Goal: Check status: Check status

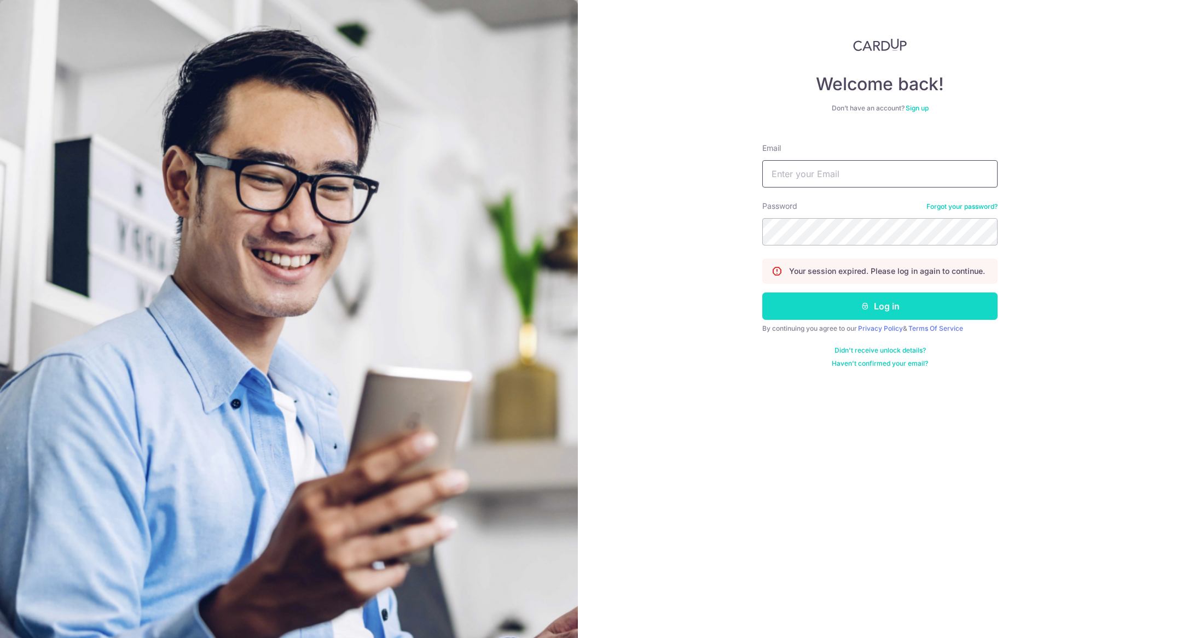
type input "[PERSON_NAME][EMAIL_ADDRESS][DOMAIN_NAME]"
click at [885, 312] on button "Log in" at bounding box center [879, 306] width 235 height 27
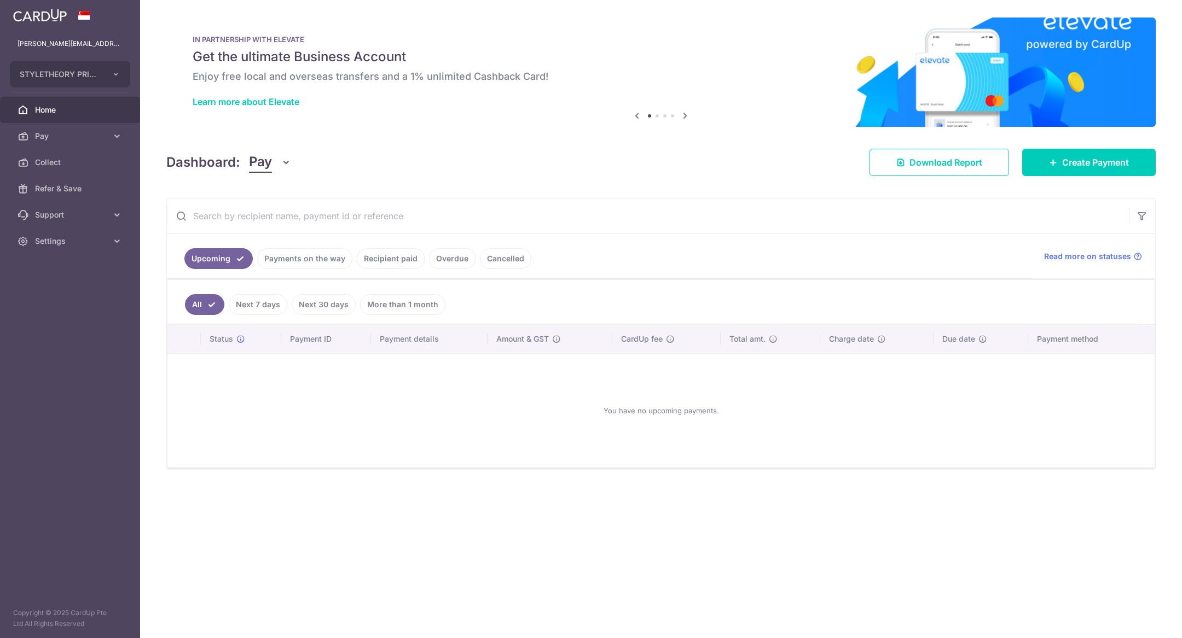
click at [646, 216] on input "text" at bounding box center [648, 216] width 962 height 35
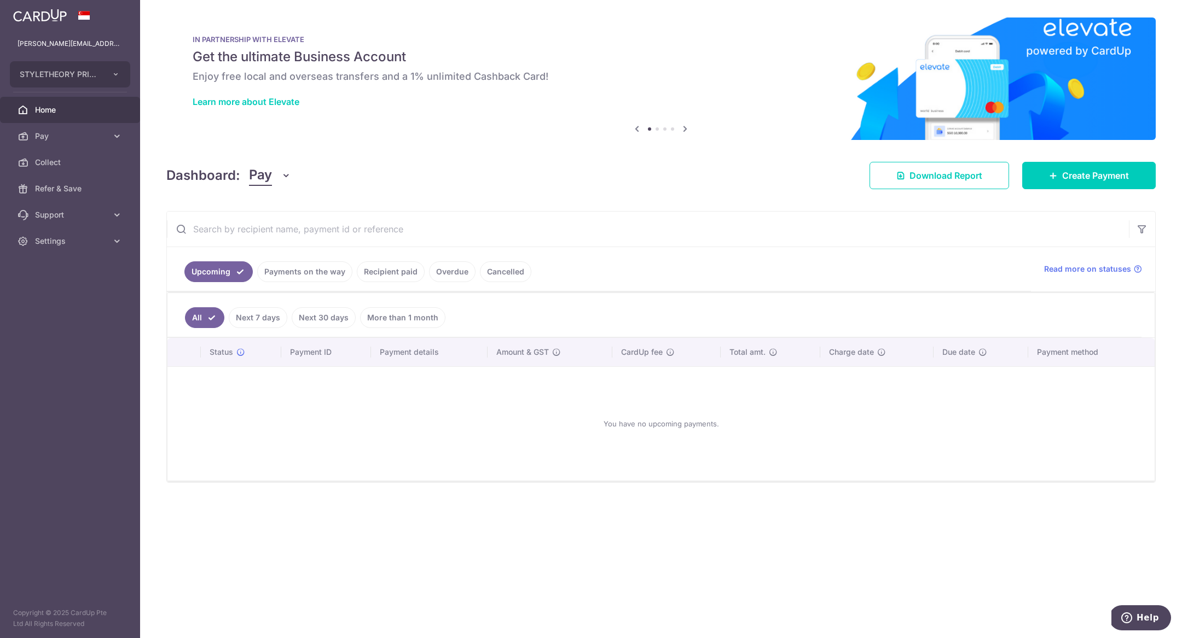
paste input "txn_1e4fbc768f2"
click at [398, 267] on link "Recipient paid" at bounding box center [391, 271] width 68 height 21
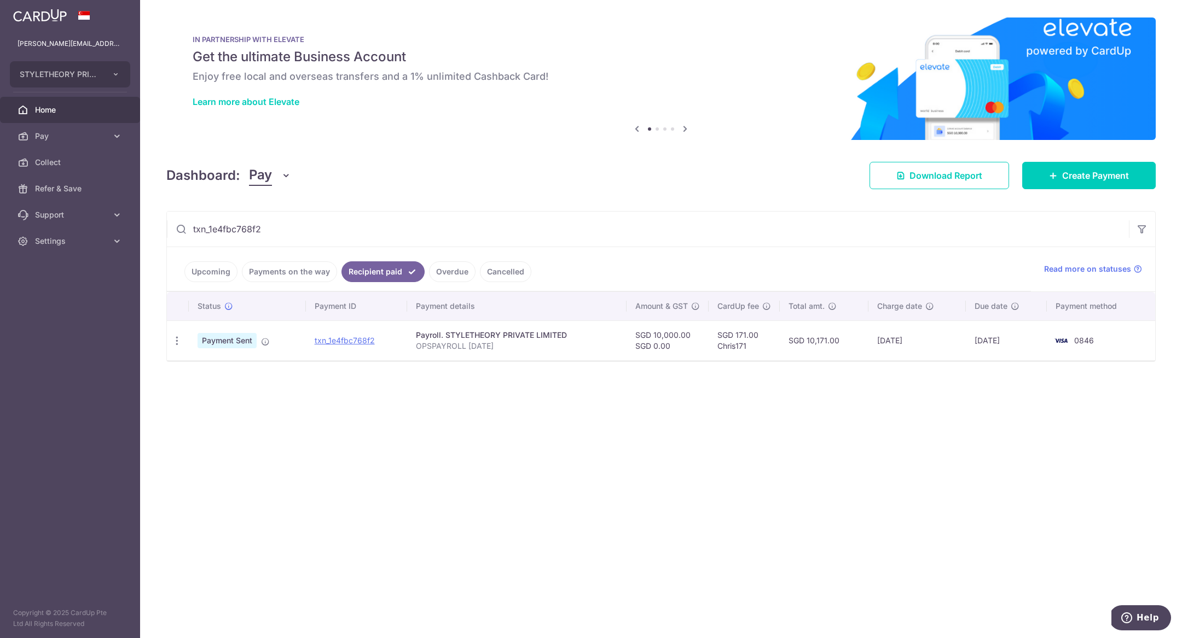
click at [340, 231] on input "txn_1e4fbc768f2" at bounding box center [648, 229] width 962 height 35
paste input "txn_1e4fbc768f2"
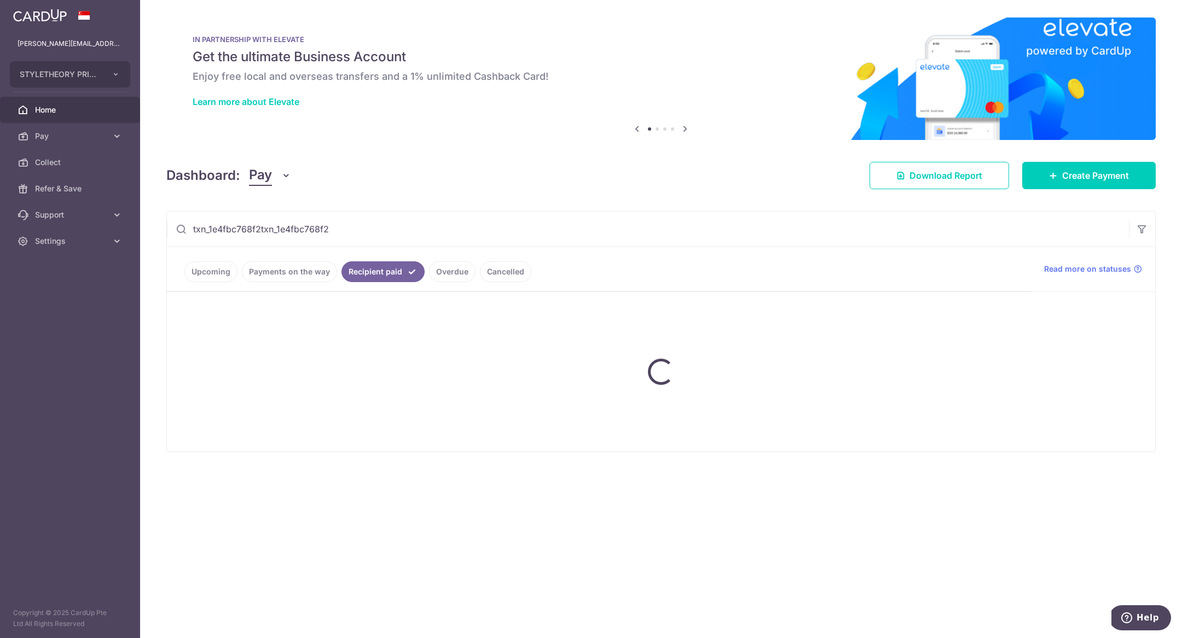
paste input "text"
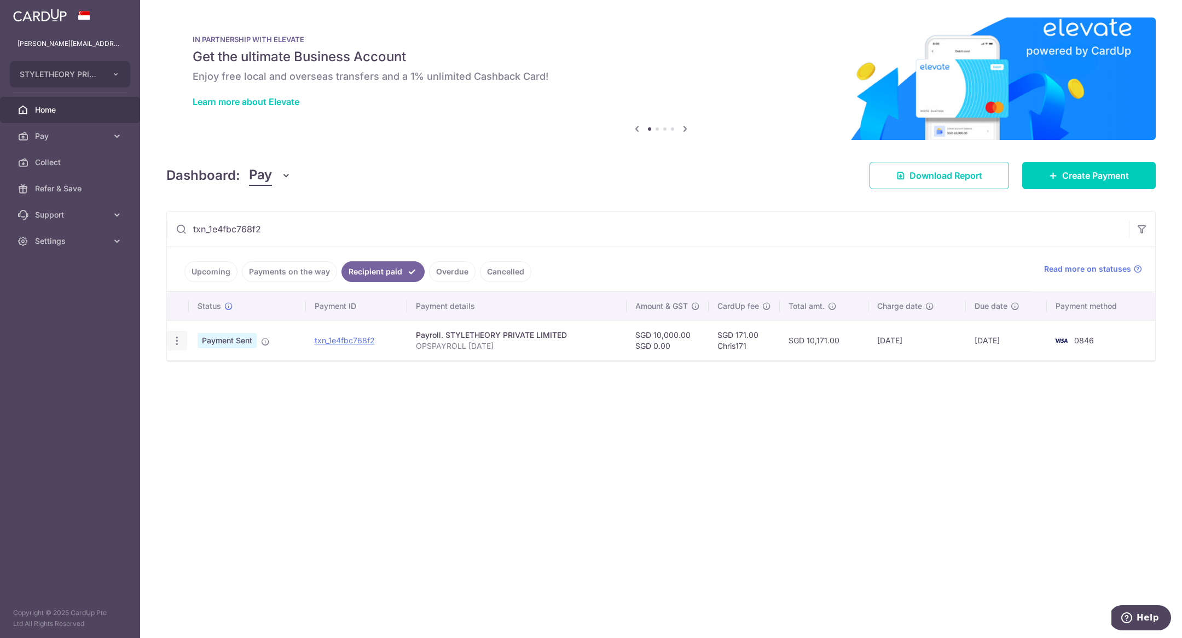
click at [176, 342] on icon "button" at bounding box center [176, 340] width 11 height 11
click at [213, 360] on link "PDF Receipt" at bounding box center [224, 371] width 114 height 26
drag, startPoint x: 270, startPoint y: 236, endPoint x: 130, endPoint y: 208, distance: 142.8
click at [130, 208] on main "chris@styletheory.co STYLETHEORY PRIVATE LIMITED Add new company STYLETHEORY PR…" at bounding box center [591, 319] width 1182 height 638
paste input "81ddc5becac"
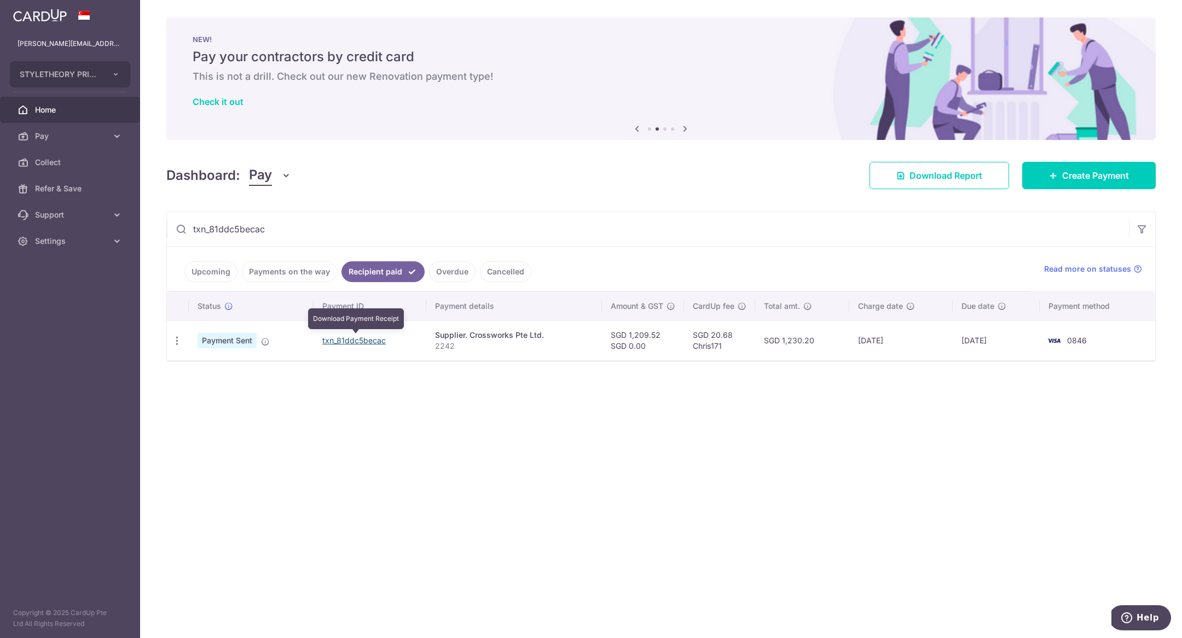
click at [345, 336] on link "txn_81ddc5becac" at bounding box center [353, 340] width 63 height 9
drag, startPoint x: 307, startPoint y: 230, endPoint x: 95, endPoint y: 229, distance: 212.3
click at [95, 230] on main "chris@styletheory.co STYLETHEORY PRIVATE LIMITED Add new company STYLETHEORY PR…" at bounding box center [591, 319] width 1182 height 638
paste input "6fdd6fdbf43"
click at [361, 340] on link "txn_6fdd6fdbf43" at bounding box center [343, 340] width 61 height 9
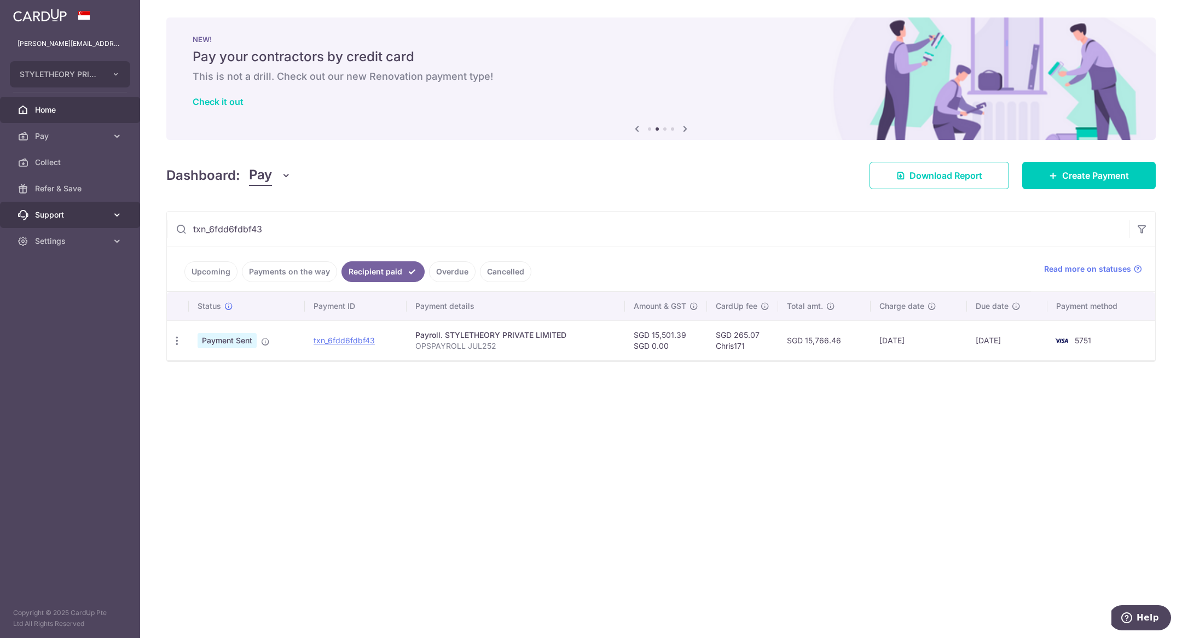
drag, startPoint x: 288, startPoint y: 224, endPoint x: 89, endPoint y: 224, distance: 199.1
click at [89, 224] on main "chris@styletheory.co STYLETHEORY PRIVATE LIMITED Add new company STYLETHEORY PR…" at bounding box center [591, 319] width 1182 height 638
paste input "eda70c0012c"
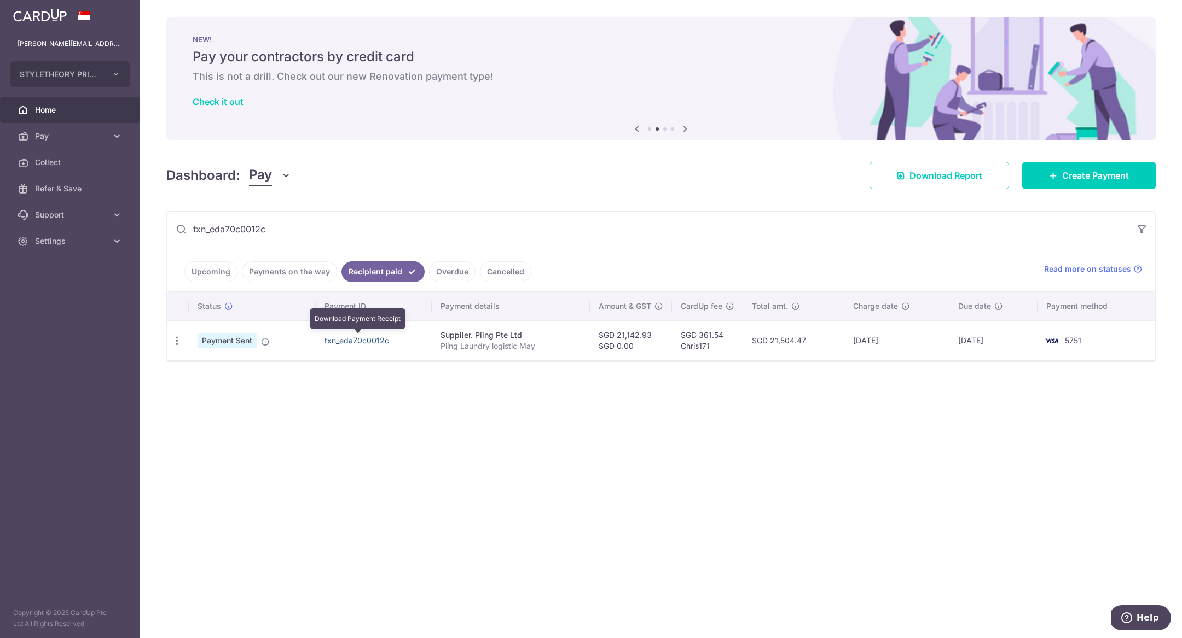
click at [345, 337] on link "txn_eda70c0012c" at bounding box center [356, 340] width 65 height 9
drag, startPoint x: 295, startPoint y: 235, endPoint x: 121, endPoint y: 225, distance: 174.3
click at [121, 225] on main "chris@styletheory.co STYLETHEORY PRIVATE LIMITED Add new company STYLETHEORY PR…" at bounding box center [591, 319] width 1182 height 638
paste input "c3289619714"
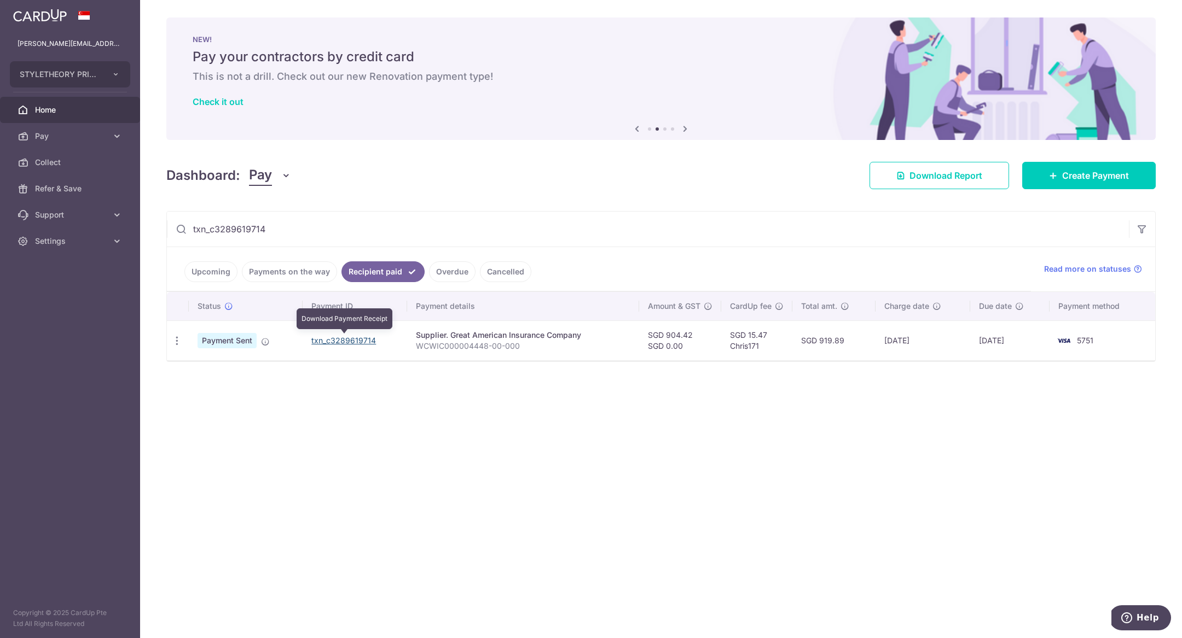
click at [353, 336] on link "txn_c3289619714" at bounding box center [343, 340] width 65 height 9
drag, startPoint x: 300, startPoint y: 239, endPoint x: 114, endPoint y: 230, distance: 185.7
click at [114, 230] on main "chris@styletheory.co STYLETHEORY PRIVATE LIMITED Add new company STYLETHEORY PR…" at bounding box center [591, 319] width 1182 height 638
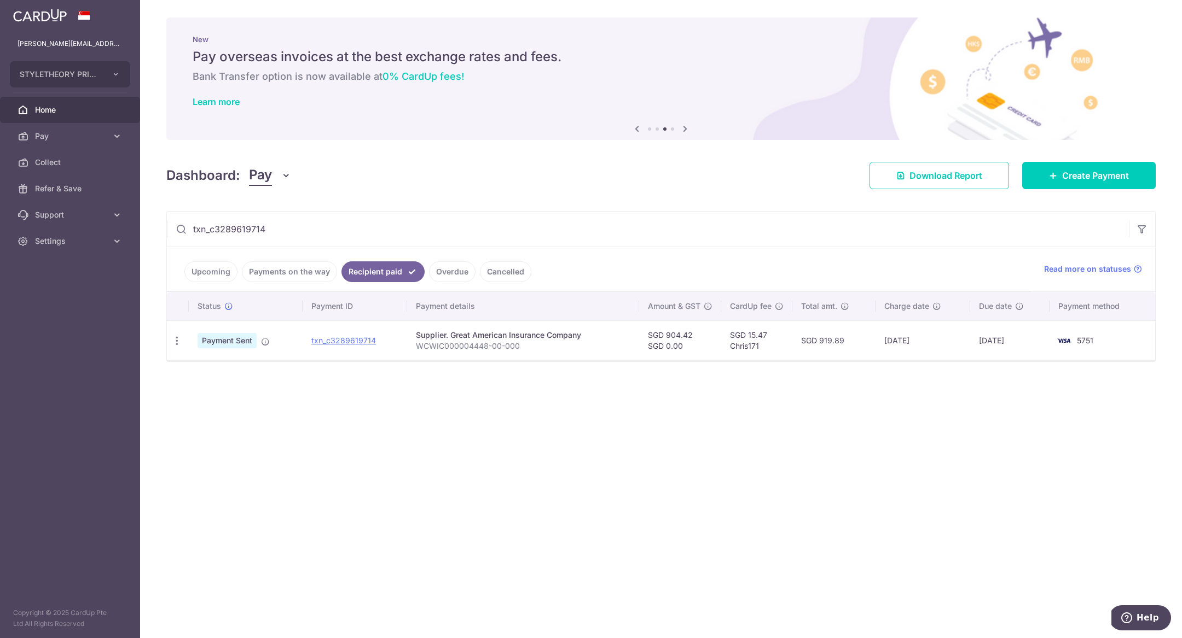
paste input "01d9f282ca1"
click at [353, 336] on link "txn_01d9f282ca1" at bounding box center [342, 340] width 61 height 9
click at [367, 340] on link "txn_01d9f282ca1" at bounding box center [342, 340] width 61 height 9
drag, startPoint x: 293, startPoint y: 230, endPoint x: 75, endPoint y: 224, distance: 218.4
click at [74, 224] on main "chris@styletheory.co STYLETHEORY PRIVATE LIMITED Add new company STYLETHEORY PR…" at bounding box center [591, 319] width 1182 height 638
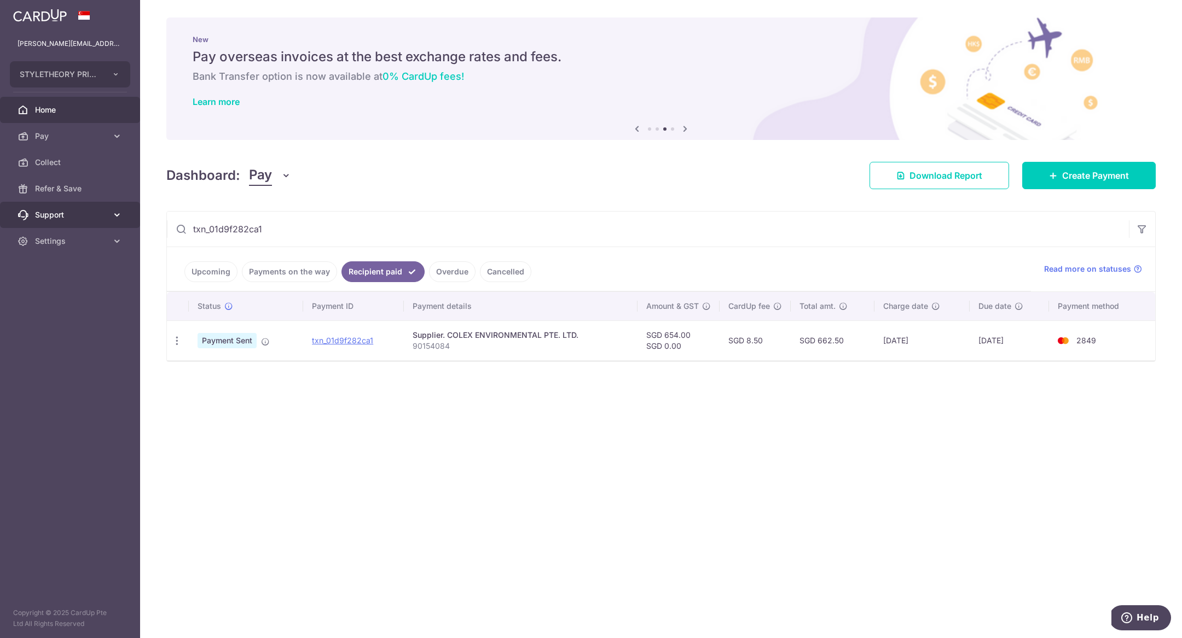
paste input "24699d8d9c3"
click at [350, 340] on link "txn_24699d8d9c3" at bounding box center [349, 340] width 68 height 9
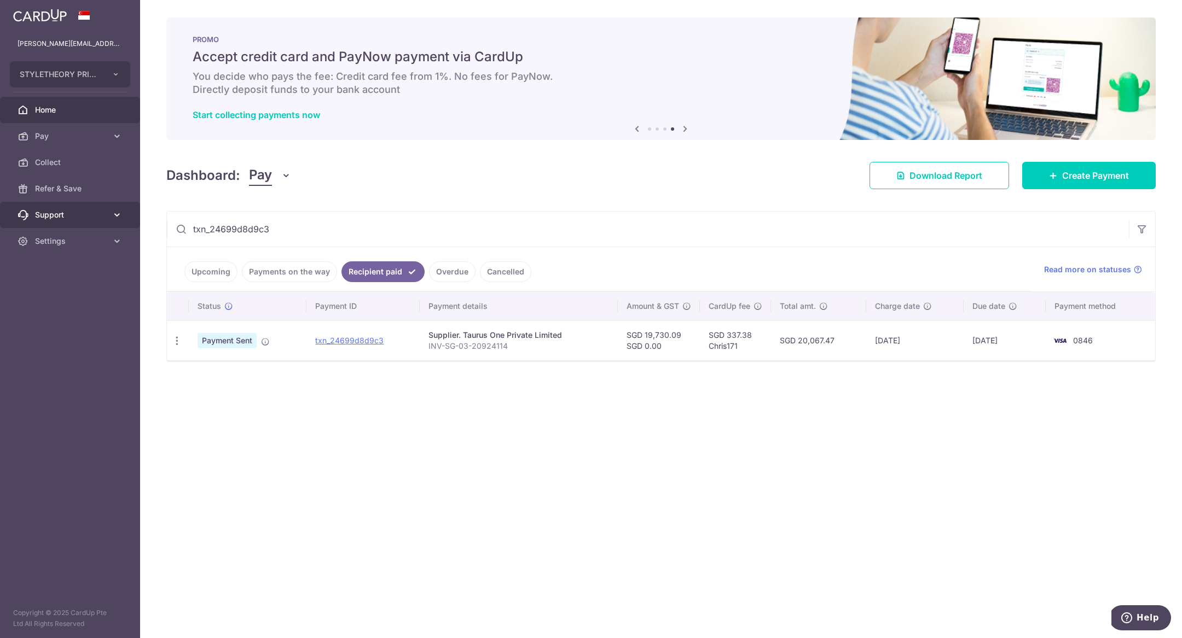
drag, startPoint x: 313, startPoint y: 230, endPoint x: 115, endPoint y: 224, distance: 198.7
click at [115, 224] on main "chris@styletheory.co STYLETHEORY PRIVATE LIMITED Add new company STYLETHEORY PR…" at bounding box center [591, 319] width 1182 height 638
paste input "e08a120fd79"
click at [366, 338] on link "txn_e08a120fd79" at bounding box center [344, 340] width 63 height 9
drag, startPoint x: 289, startPoint y: 236, endPoint x: 148, endPoint y: 222, distance: 141.3
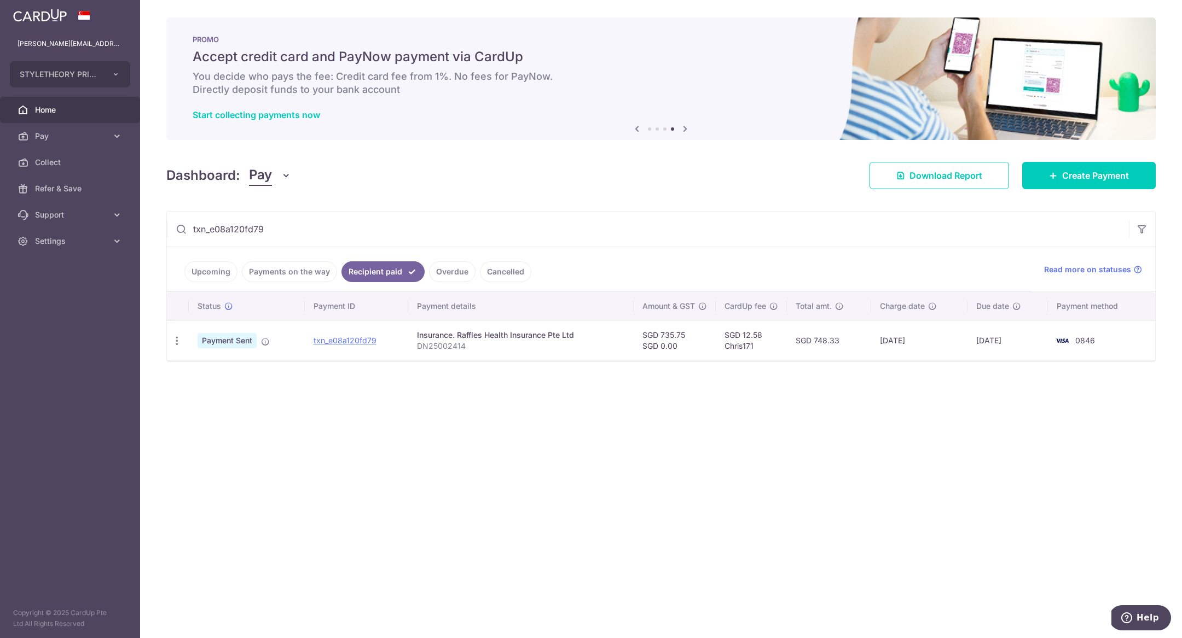
click at [144, 222] on div "× Pause Schedule Pause all future payments in this series Pause just this one p…" at bounding box center [661, 319] width 1042 height 638
paste input "6fdd6fdbf43"
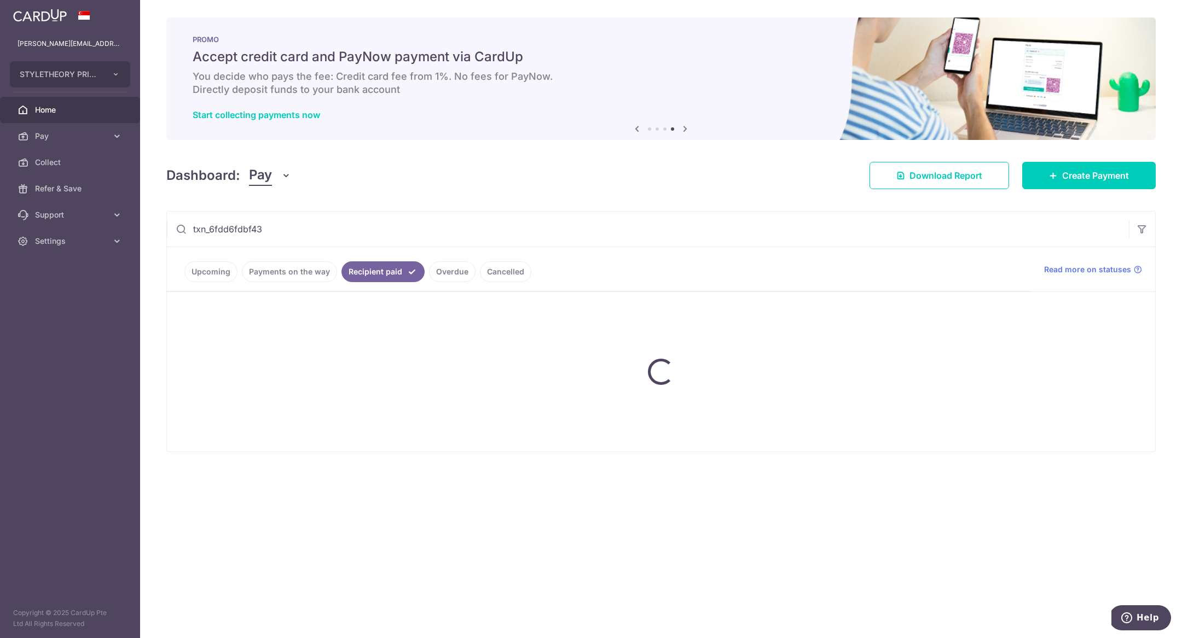
type input "txn_6fdd6fdbf43"
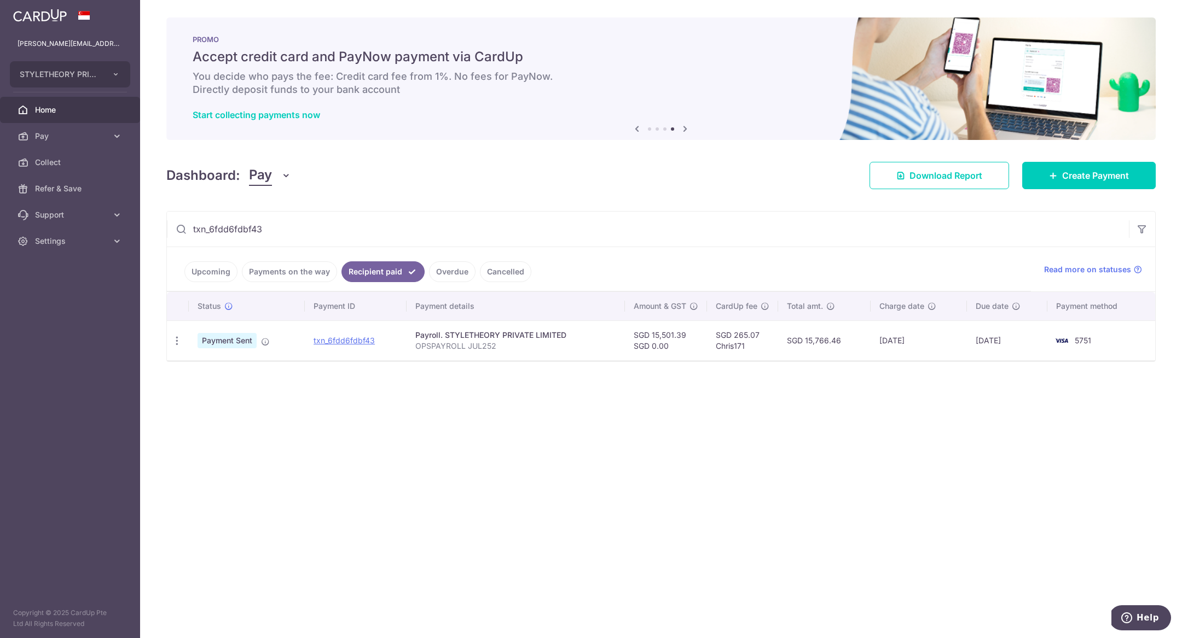
click at [357, 332] on td "txn_6fdd6fdbf43" at bounding box center [356, 341] width 102 height 40
click at [356, 340] on link "txn_6fdd6fdbf43" at bounding box center [343, 340] width 61 height 9
